Goal: Communication & Community: Share content

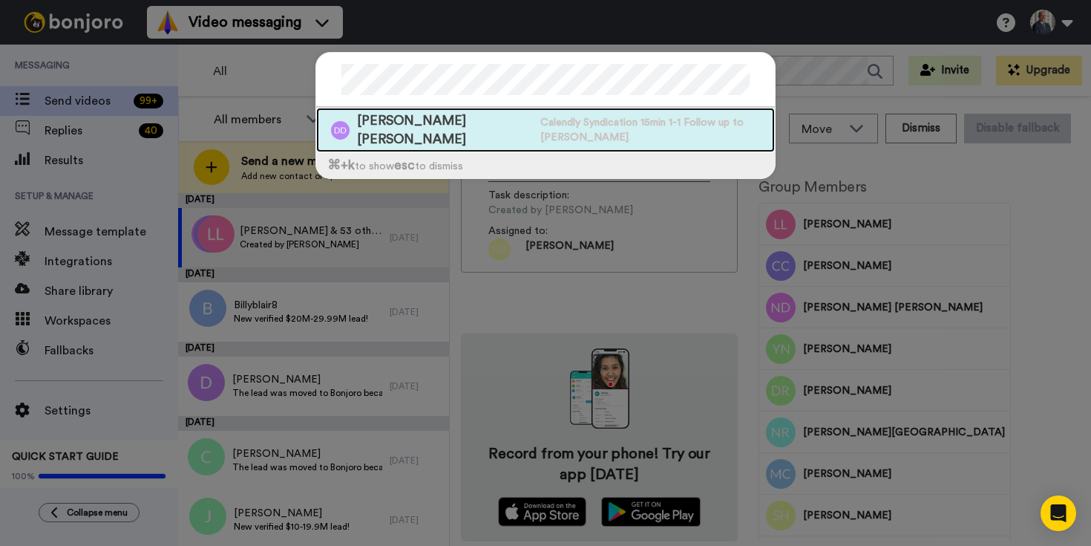
click at [483, 125] on span "[PERSON_NAME] [PERSON_NAME]" at bounding box center [445, 129] width 176 height 37
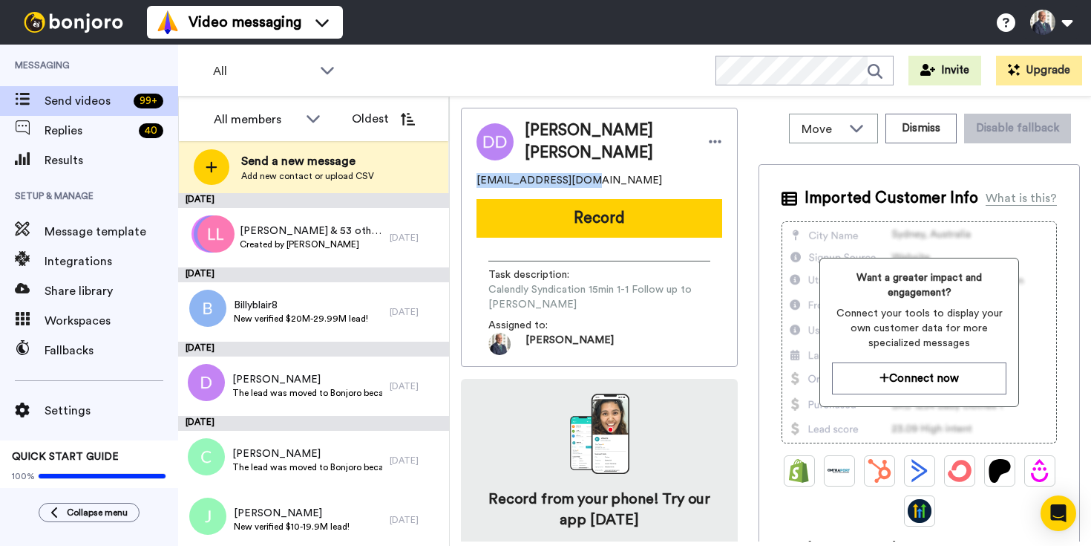
click at [621, 224] on button "Record" at bounding box center [600, 218] width 246 height 39
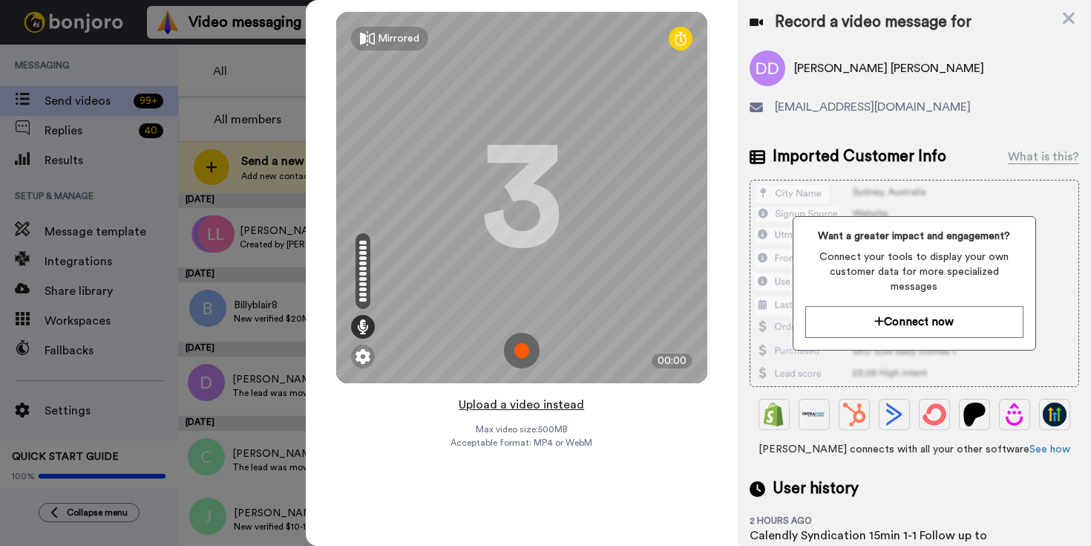
click at [546, 407] on button "Upload a video instead" at bounding box center [521, 404] width 134 height 19
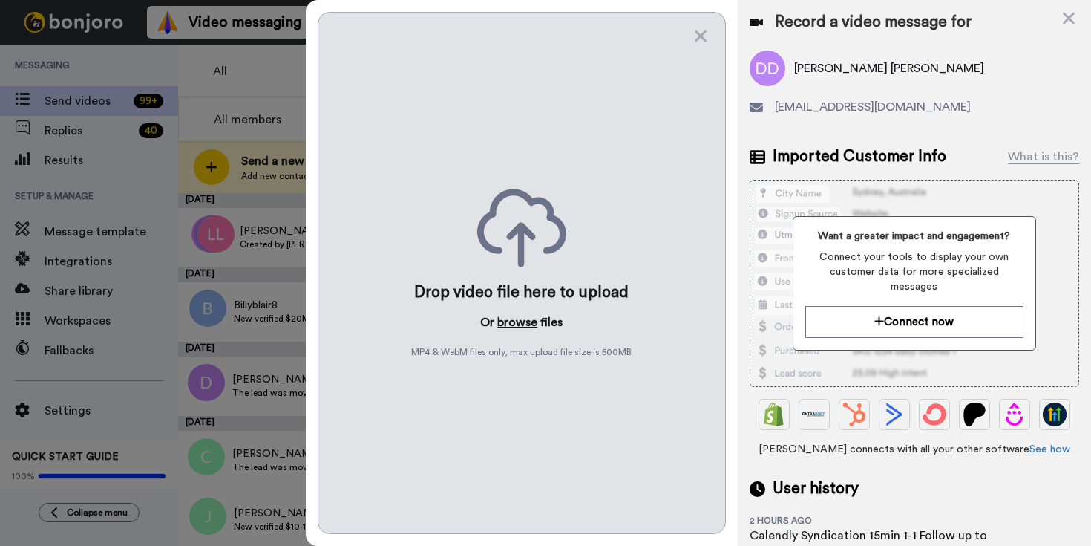
click at [526, 325] on button "browse" at bounding box center [517, 322] width 40 height 18
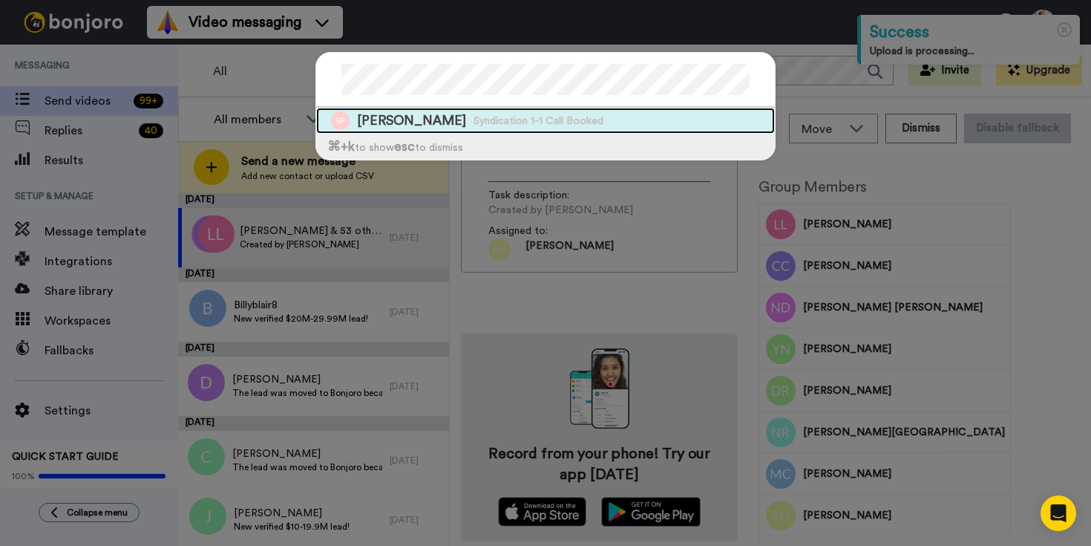
click at [444, 131] on div "Sri Pavanu Perivilli Syndication 1-1 Call Booked" at bounding box center [545, 121] width 459 height 26
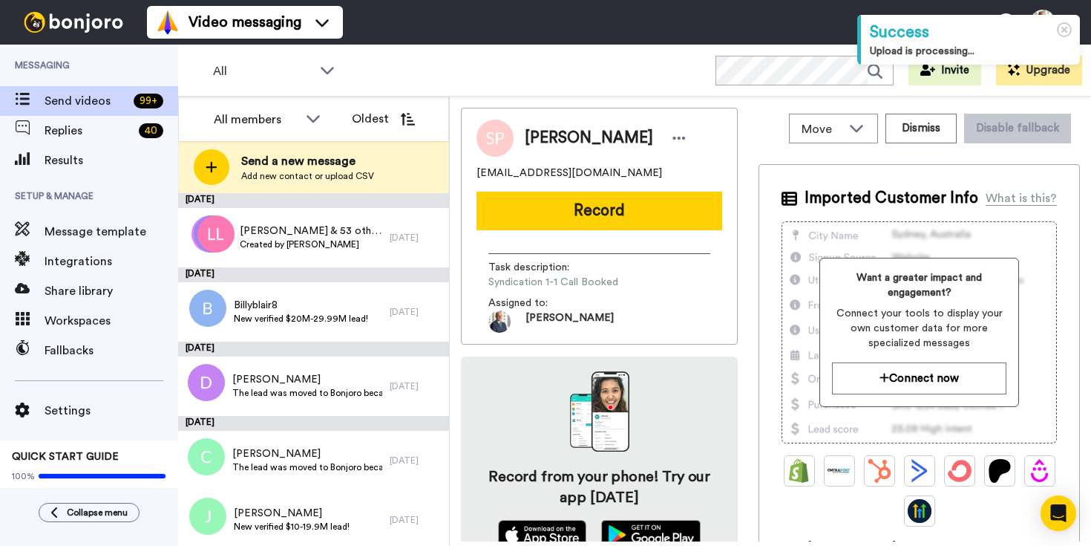
click at [636, 209] on button "Record" at bounding box center [600, 211] width 246 height 39
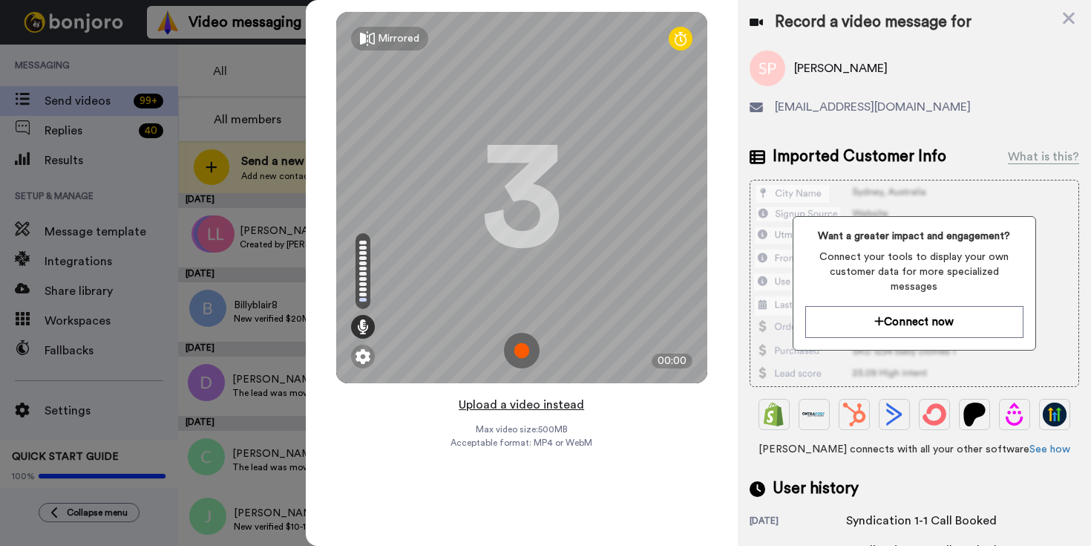
click at [536, 406] on button "Upload a video instead" at bounding box center [521, 404] width 134 height 19
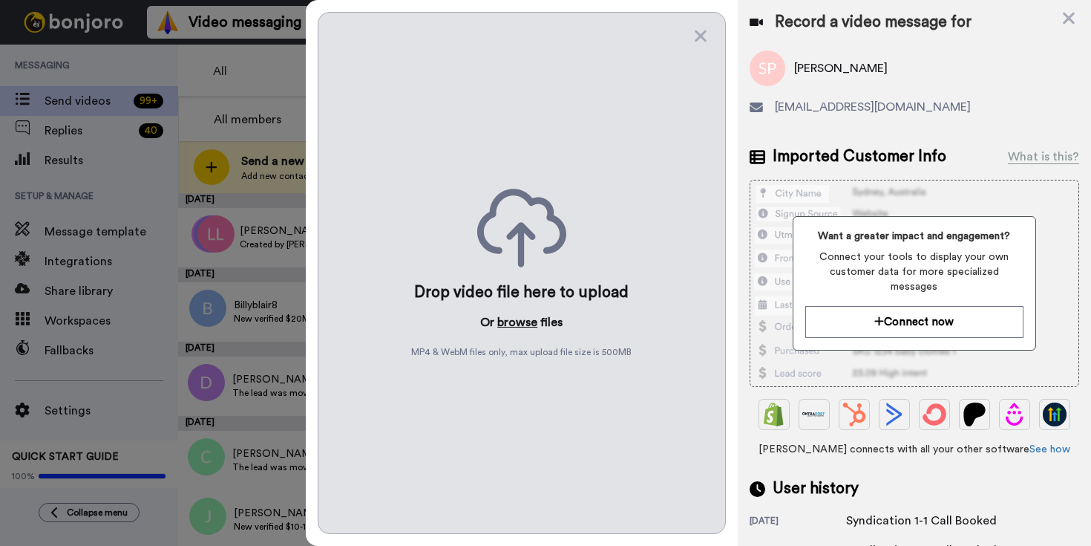
click at [526, 325] on button "browse" at bounding box center [517, 322] width 40 height 18
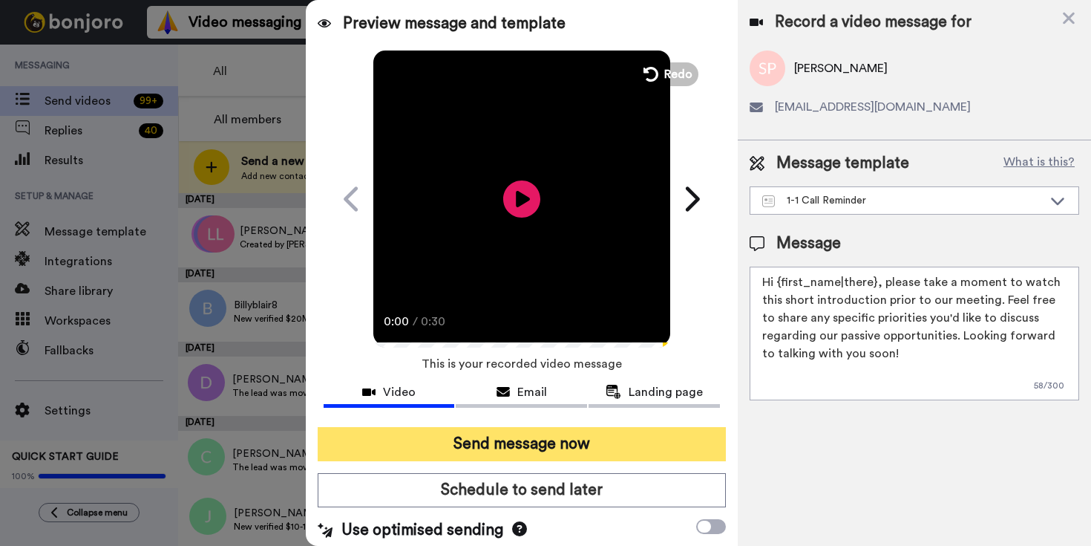
click at [586, 442] on button "Send message now" at bounding box center [522, 444] width 408 height 34
